Goal: Information Seeking & Learning: Learn about a topic

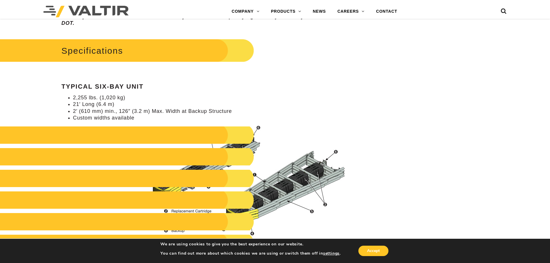
scroll to position [578, 0]
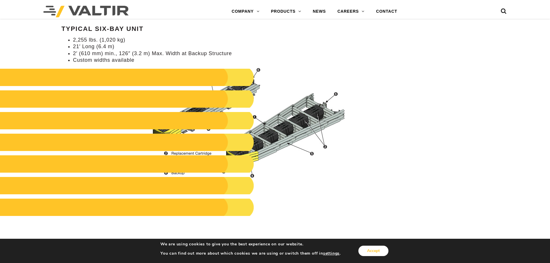
click at [378, 252] on button "Accept" at bounding box center [374, 251] width 30 height 10
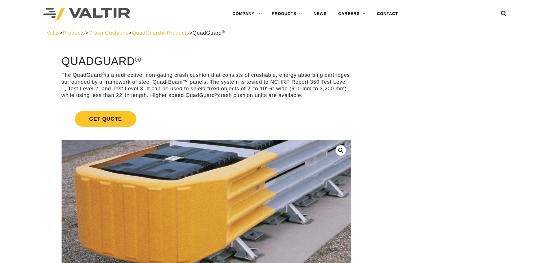
scroll to position [0, 0]
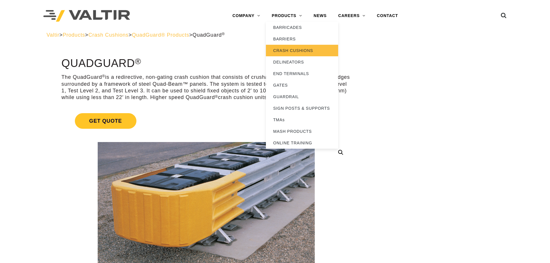
click at [289, 49] on link "CRASH CUSHIONS" at bounding box center [302, 51] width 72 height 12
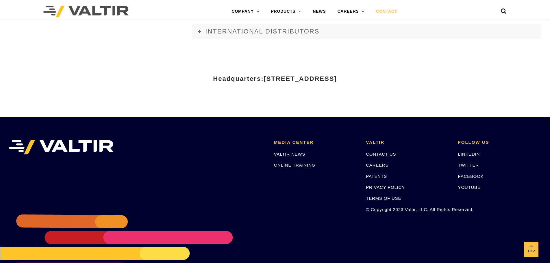
scroll to position [748, 0]
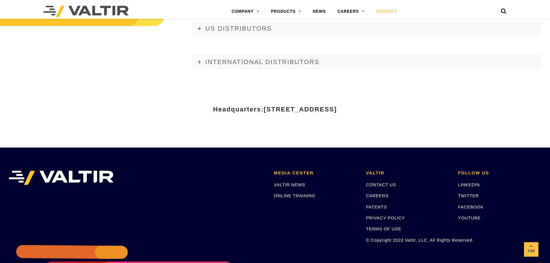
drag, startPoint x: 330, startPoint y: 108, endPoint x: 394, endPoint y: 110, distance: 63.6
click at [337, 110] on span "15601 Dallas Parkway, Suite 525 | Addison, TX 75001" at bounding box center [300, 109] width 73 height 7
click at [399, 110] on h3 "Headquarters: 15601 Dallas Parkway, Suite 525 | Addison, TX 75001" at bounding box center [275, 109] width 338 height 7
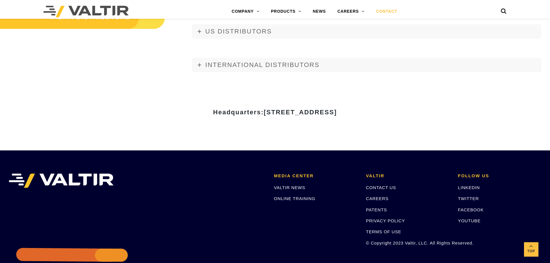
scroll to position [805, 0]
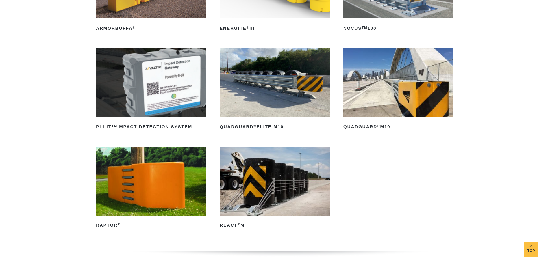
scroll to position [116, 0]
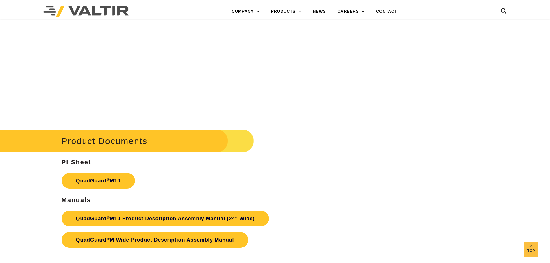
scroll to position [2111, 0]
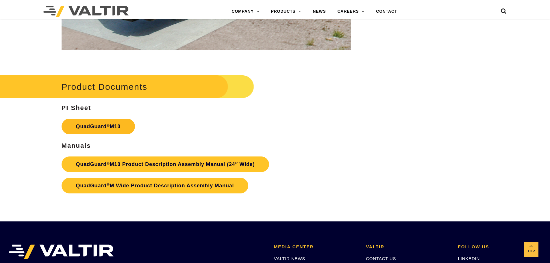
click at [101, 124] on link "QuadGuard ® M10" at bounding box center [98, 127] width 73 height 16
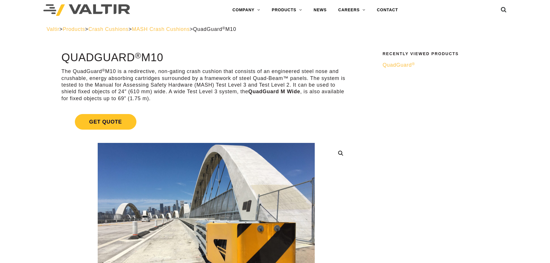
scroll to position [0, 0]
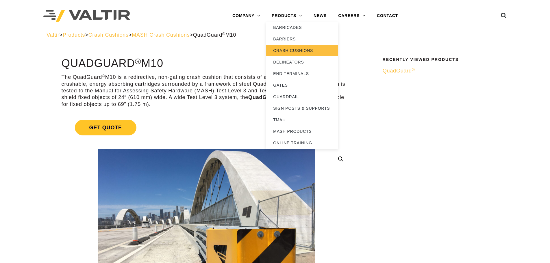
click at [290, 50] on link "CRASH CUSHIONS" at bounding box center [302, 51] width 72 height 12
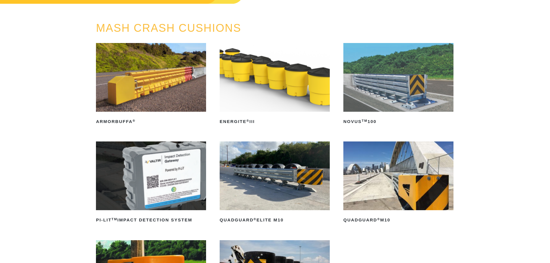
scroll to position [116, 0]
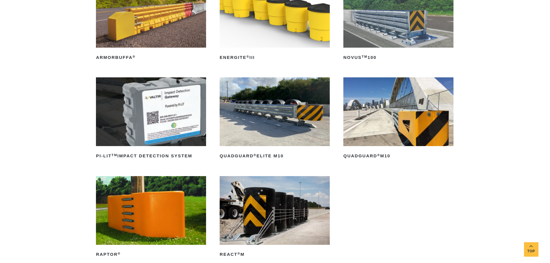
click at [399, 106] on img at bounding box center [399, 111] width 110 height 69
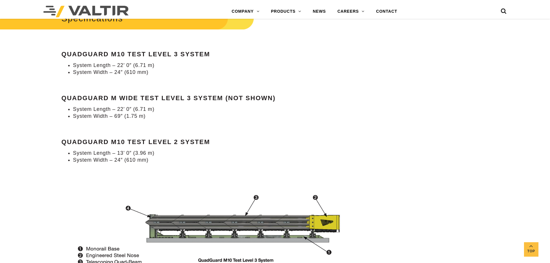
scroll to position [578, 0]
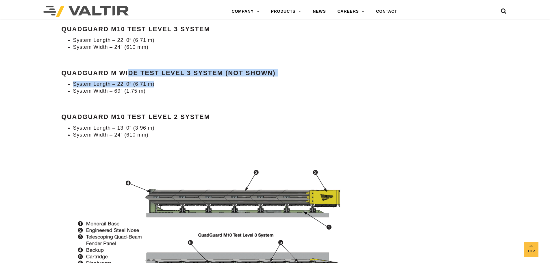
drag, startPoint x: 171, startPoint y: 82, endPoint x: 232, endPoint y: 84, distance: 61.6
click at [232, 84] on div "Specifications QuadGuard M10 Test Level 3 System System Length – 22’ 0″ (6.71 m…" at bounding box center [207, 59] width 290 height 159
click at [232, 84] on li "System Length – 22’ 0″ (6.71 m)" at bounding box center [212, 84] width 278 height 7
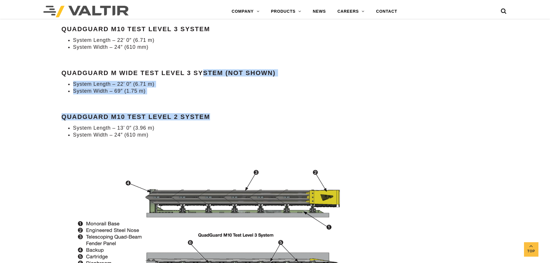
drag, startPoint x: 208, startPoint y: 74, endPoint x: 248, endPoint y: 97, distance: 46.2
click at [248, 97] on div "Specifications QuadGuard M10 Test Level 3 System System Length – 22’ 0″ (6.71 m…" at bounding box center [207, 59] width 290 height 159
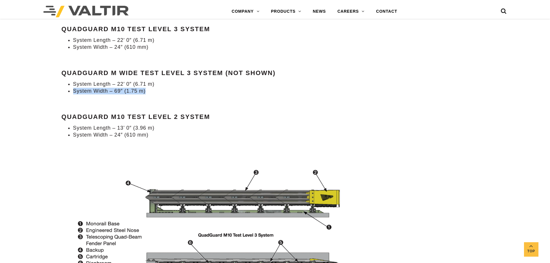
drag, startPoint x: 90, startPoint y: 91, endPoint x: 149, endPoint y: 91, distance: 59.0
click at [149, 91] on li "System Width – 69″ (1.75 m)" at bounding box center [212, 91] width 278 height 7
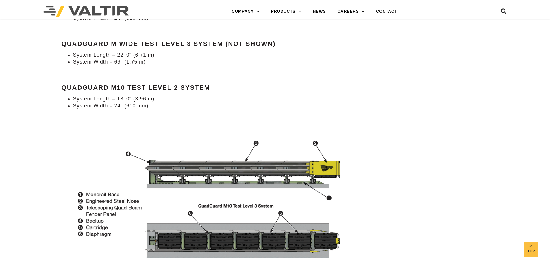
scroll to position [607, 0]
drag, startPoint x: 61, startPoint y: 43, endPoint x: 220, endPoint y: 45, distance: 158.8
copy strong "QuadGuard M Wide Test Level 3 System"
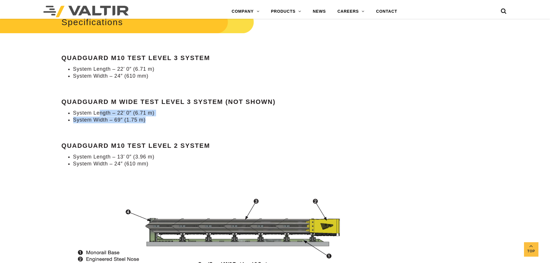
drag, startPoint x: 101, startPoint y: 115, endPoint x: 193, endPoint y: 117, distance: 91.7
click at [193, 117] on ul "System Length – 22’ 0″ (6.71 m) System Width – 69″ (1.75 m)" at bounding box center [207, 117] width 290 height 14
click at [190, 118] on li "System Width – 69″ (1.75 m)" at bounding box center [212, 120] width 278 height 7
drag, startPoint x: 130, startPoint y: 118, endPoint x: 143, endPoint y: 119, distance: 13.3
click at [143, 119] on li "System Width – 69″ (1.75 m)" at bounding box center [212, 120] width 278 height 7
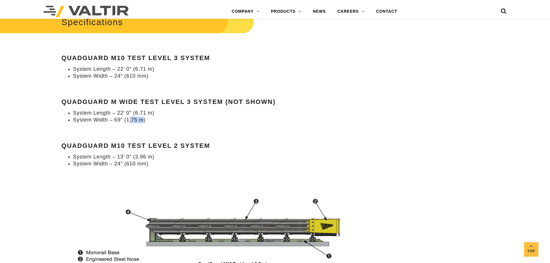
click at [143, 119] on li "System Width – 69″ (1.75 m)" at bounding box center [212, 120] width 278 height 7
drag, startPoint x: 130, startPoint y: 119, endPoint x: 142, endPoint y: 120, distance: 11.9
click at [142, 120] on li "System Width – 69″ (1.75 m)" at bounding box center [212, 120] width 278 height 7
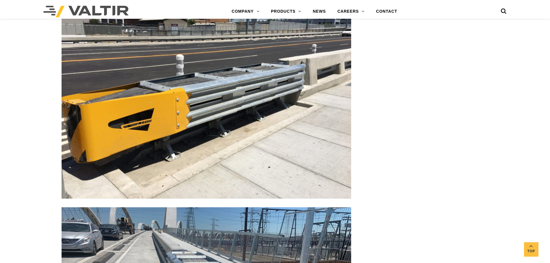
scroll to position [1388, 0]
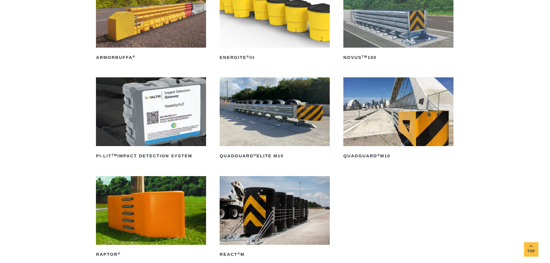
click at [413, 109] on img at bounding box center [399, 111] width 110 height 69
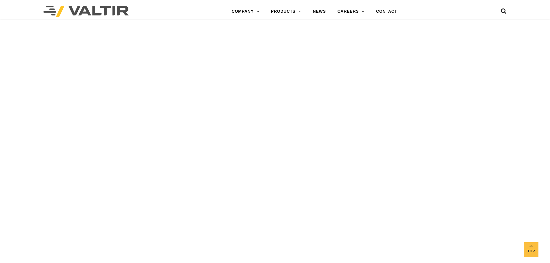
scroll to position [1664, 0]
